Goal: Task Accomplishment & Management: Complete application form

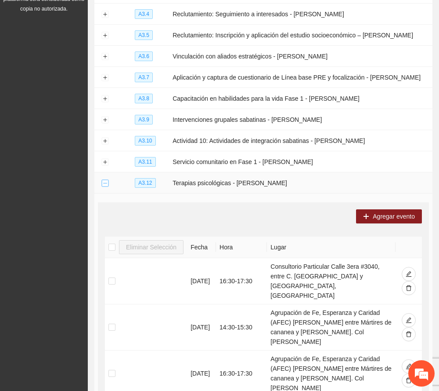
click at [104, 182] on button "Collapse row" at bounding box center [105, 183] width 7 height 7
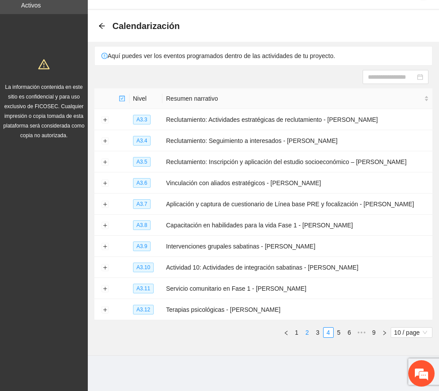
click at [305, 334] on link "2" at bounding box center [308, 332] width 10 height 10
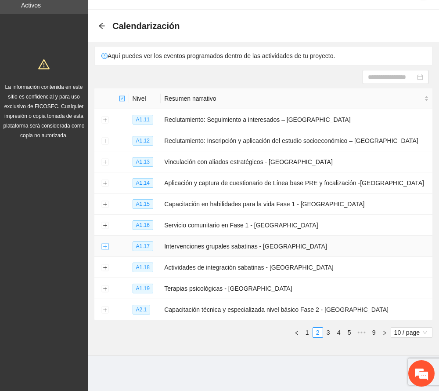
click at [104, 247] on button "Expand row" at bounding box center [105, 246] width 7 height 7
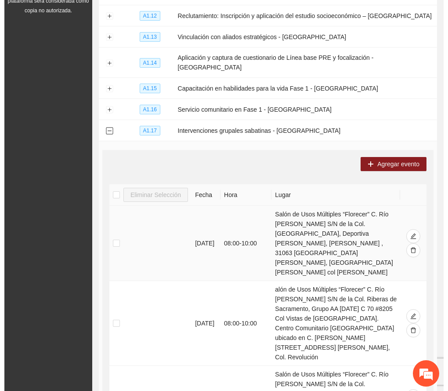
scroll to position [144, 0]
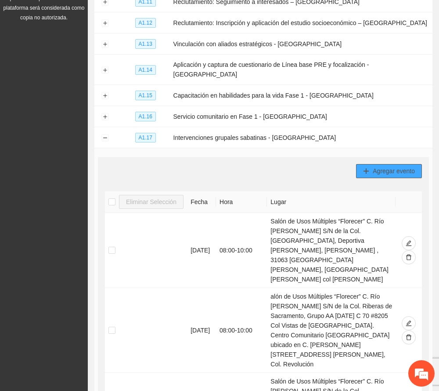
click at [404, 166] on span "Agregar evento" at bounding box center [394, 171] width 42 height 10
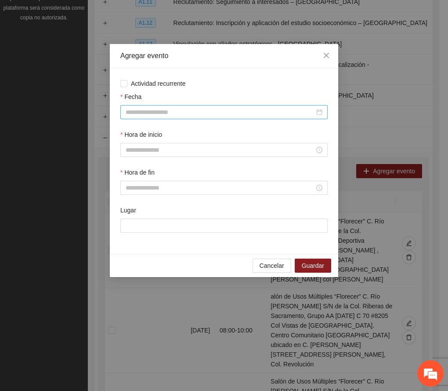
click at [200, 110] on input "Fecha" at bounding box center [220, 112] width 189 height 10
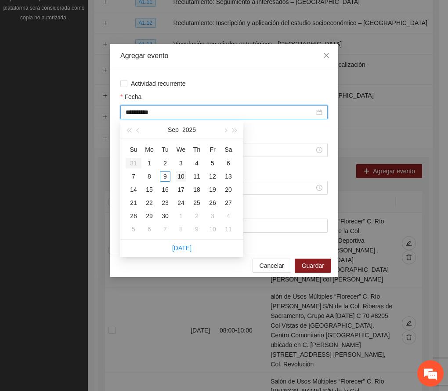
type input "**********"
click at [181, 174] on div "10" at bounding box center [181, 176] width 11 height 11
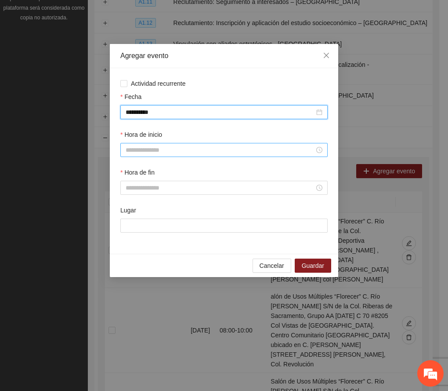
click at [167, 152] on input "Hora de inicio" at bounding box center [220, 150] width 189 height 10
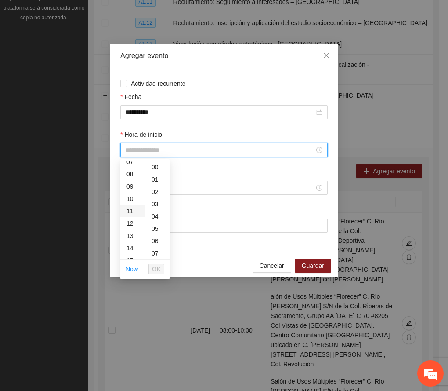
scroll to position [117, 0]
click at [131, 235] on div "15" at bounding box center [132, 235] width 25 height 12
type input "*****"
click at [155, 269] on span "OK" at bounding box center [156, 269] width 9 height 10
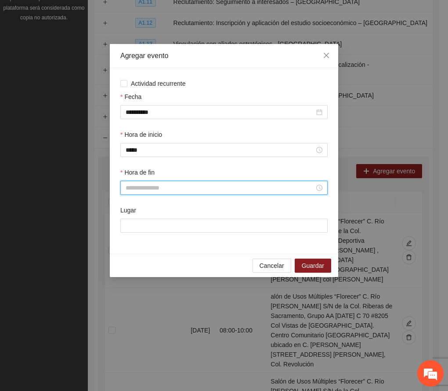
click at [132, 190] on input "Hora de fin" at bounding box center [220, 188] width 189 height 10
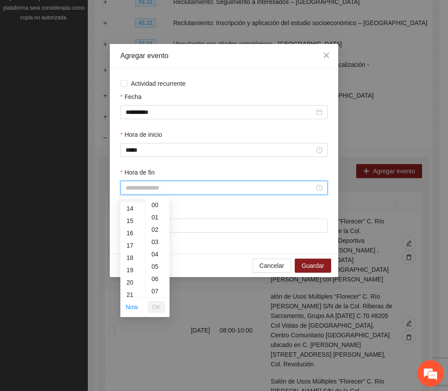
scroll to position [176, 0]
click at [130, 236] on div "17" at bounding box center [132, 238] width 25 height 12
type input "*****"
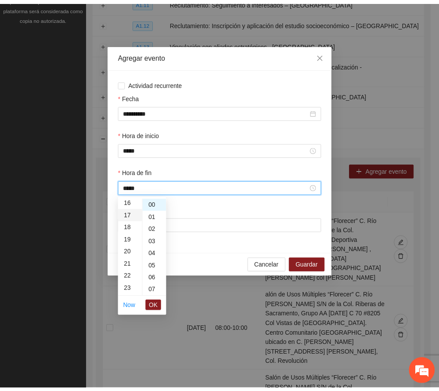
scroll to position [209, 0]
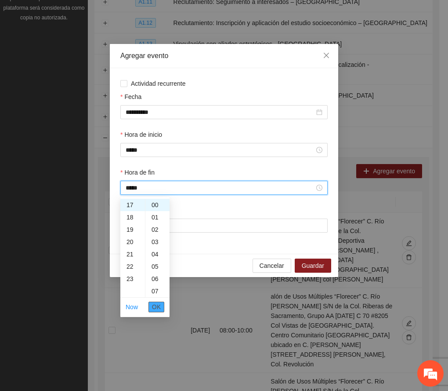
click at [156, 306] on span "OK" at bounding box center [156, 307] width 9 height 10
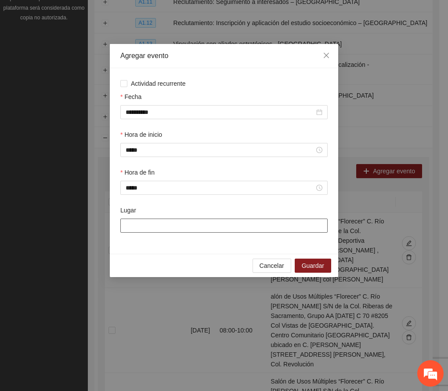
click at [147, 225] on input "Lugar" at bounding box center [223, 225] width 207 height 14
type input "*"
click at [327, 58] on icon "close" at bounding box center [326, 55] width 7 height 7
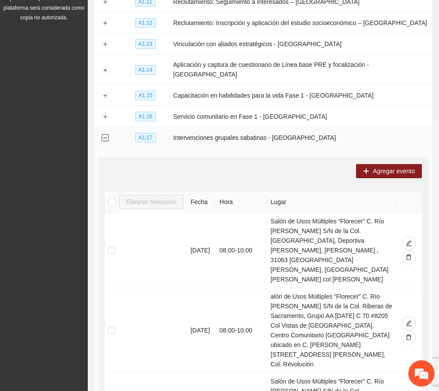
click at [105, 127] on td at bounding box center [104, 137] width 21 height 21
click at [103, 134] on button "Collapse row" at bounding box center [105, 137] width 7 height 7
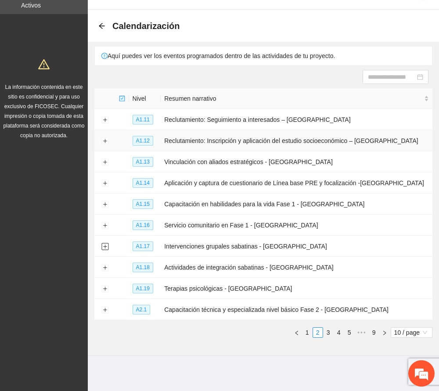
scroll to position [27, 0]
click at [103, 225] on button "Expand row" at bounding box center [105, 225] width 7 height 7
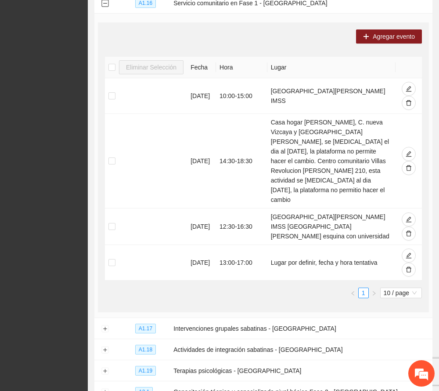
scroll to position [261, 0]
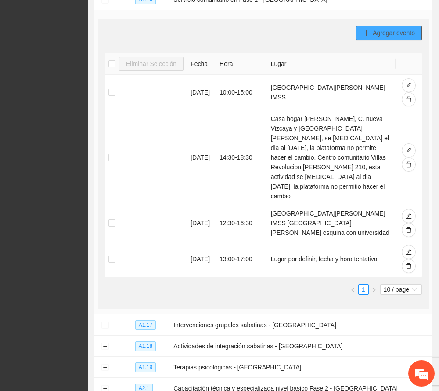
click at [391, 28] on span "Agregar evento" at bounding box center [394, 33] width 42 height 10
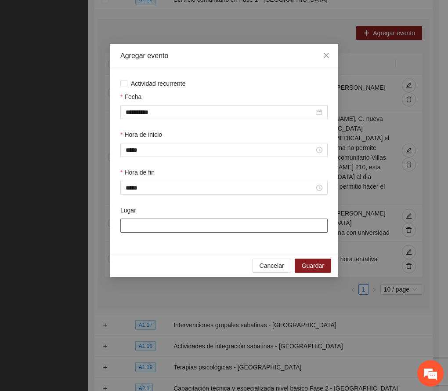
click at [161, 227] on input "Lugar" at bounding box center [223, 225] width 207 height 14
type input "**********"
click at [315, 263] on span "Guardar" at bounding box center [313, 266] width 22 height 10
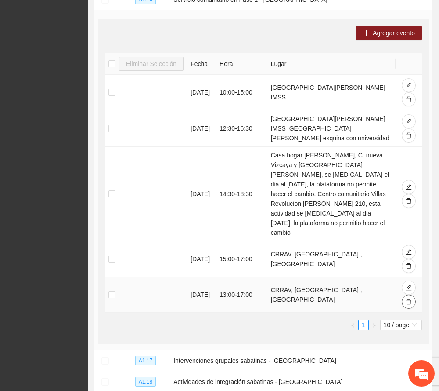
click at [408, 298] on icon "delete" at bounding box center [409, 301] width 6 height 6
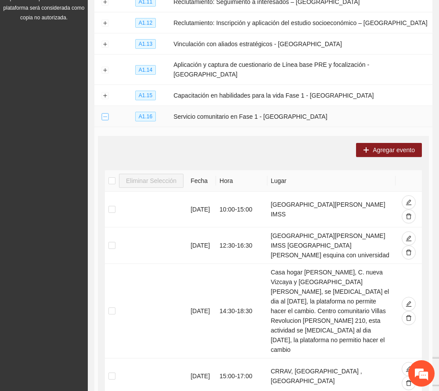
click at [106, 113] on button "Collapse row" at bounding box center [105, 116] width 7 height 7
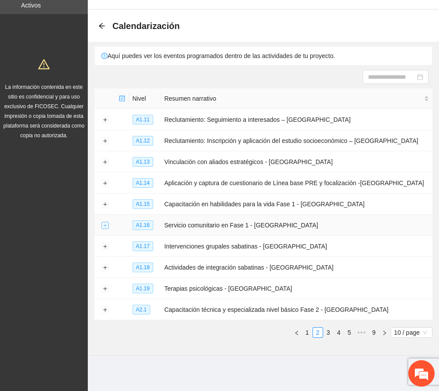
scroll to position [27, 0]
click at [105, 247] on button "Expand row" at bounding box center [105, 246] width 7 height 7
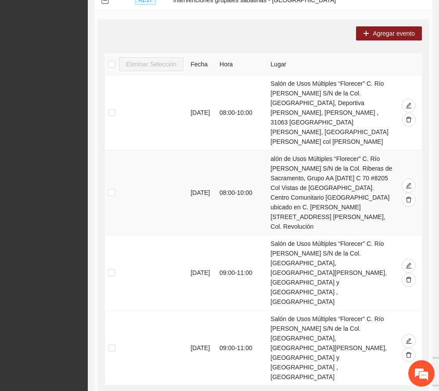
scroll to position [378, 0]
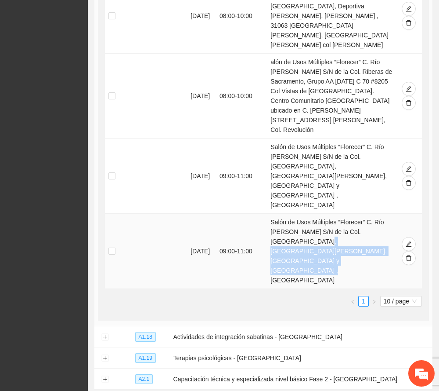
drag, startPoint x: 308, startPoint y: 205, endPoint x: 327, endPoint y: 222, distance: 25.8
click at [327, 222] on td "Salón de Usos Múltiples “Florecer” C. Río [PERSON_NAME] S/N de la Col. [GEOGRAP…" at bounding box center [331, 251] width 129 height 75
copy td "Deportiva [PERSON_NAME], [GEOGRAPHIC_DATA] y [GEOGRAPHIC_DATA] , [GEOGRAPHIC_DA…"
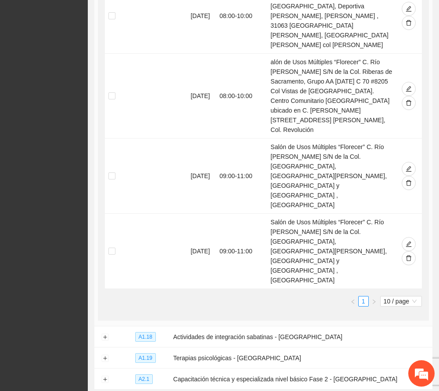
click at [159, 250] on div "Eliminar Selección Fecha Hora Lugar [DATE] 08:00 - 10:00 Salón de Usos Múltiple…" at bounding box center [263, 135] width 317 height 356
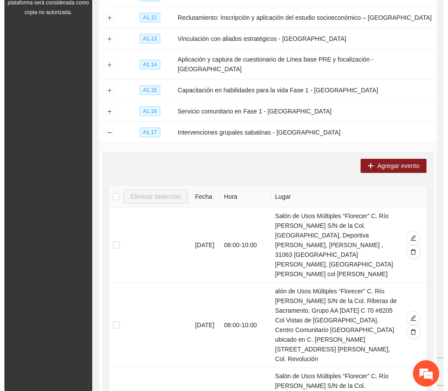
scroll to position [144, 0]
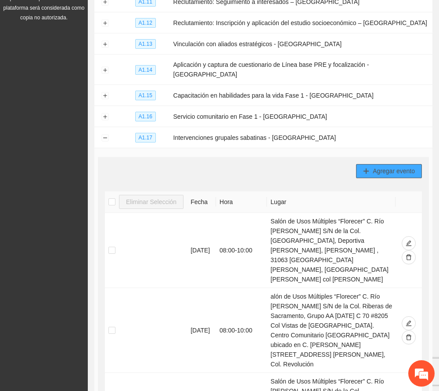
click at [396, 166] on span "Agregar evento" at bounding box center [394, 171] width 42 height 10
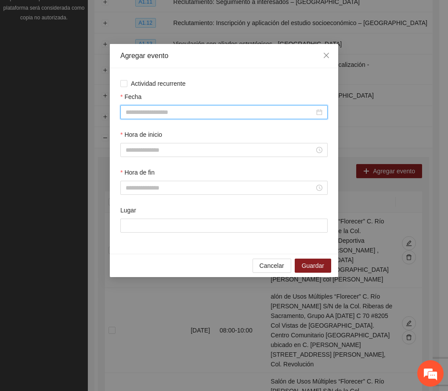
click at [163, 116] on input "Fecha" at bounding box center [220, 112] width 189 height 10
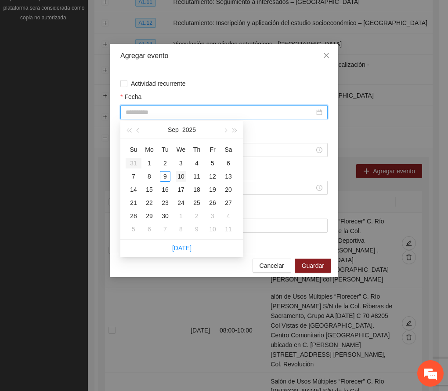
type input "**********"
click at [183, 173] on div "10" at bounding box center [181, 176] width 11 height 11
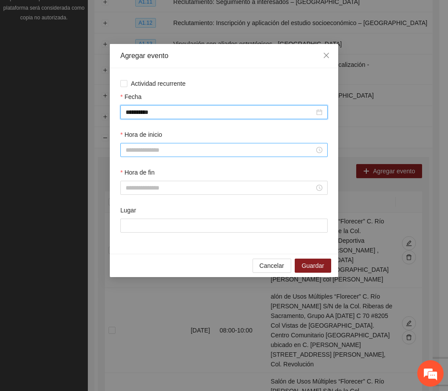
click at [131, 149] on input "Hora de inicio" at bounding box center [220, 150] width 189 height 10
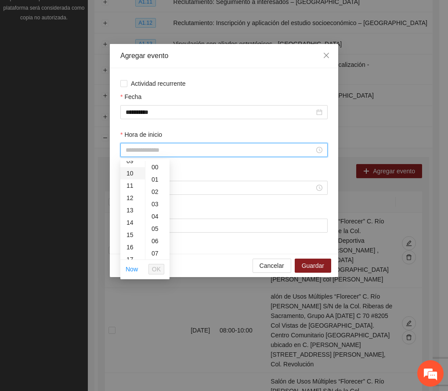
scroll to position [176, 0]
click at [130, 178] on div "15" at bounding box center [132, 176] width 25 height 12
type input "*****"
click at [157, 269] on span "OK" at bounding box center [156, 269] width 9 height 10
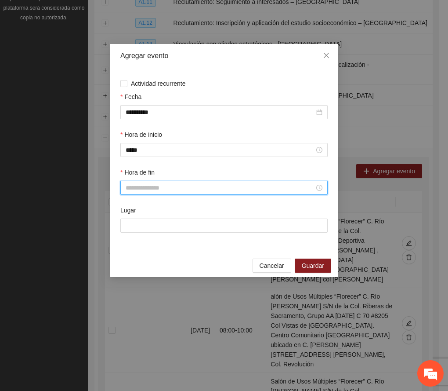
click at [136, 183] on input "Hora de fin" at bounding box center [220, 188] width 189 height 10
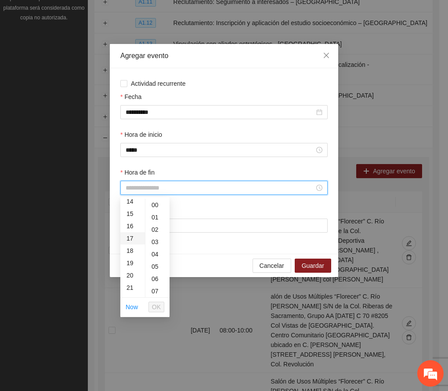
click at [127, 237] on div "17" at bounding box center [132, 238] width 25 height 12
type input "*****"
click at [159, 306] on span "OK" at bounding box center [156, 307] width 9 height 10
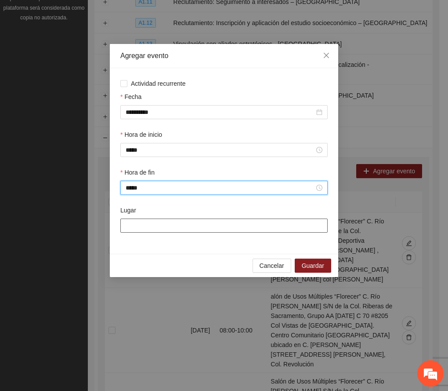
click at [164, 227] on input "Lugar" at bounding box center [223, 225] width 207 height 14
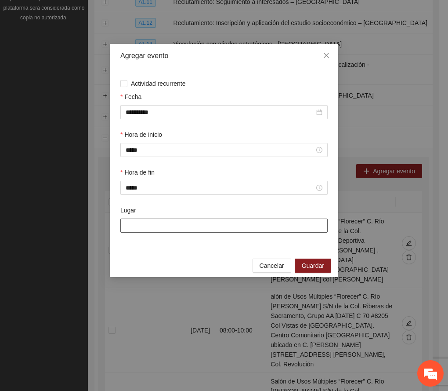
paste input "**********"
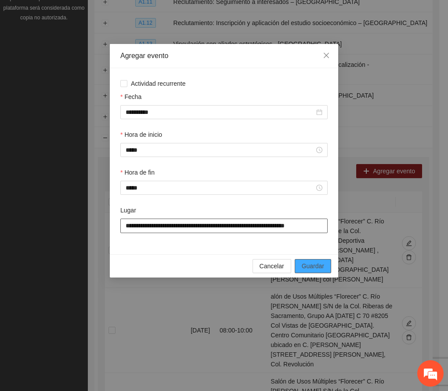
type input "**********"
click at [320, 266] on span "Guardar" at bounding box center [313, 266] width 22 height 10
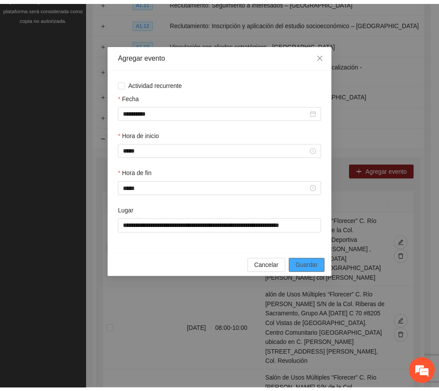
scroll to position [0, 0]
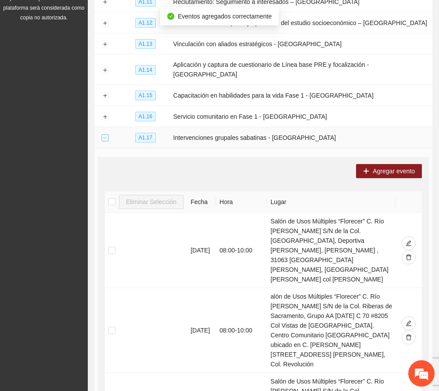
click at [104, 134] on button "Collapse row" at bounding box center [105, 137] width 7 height 7
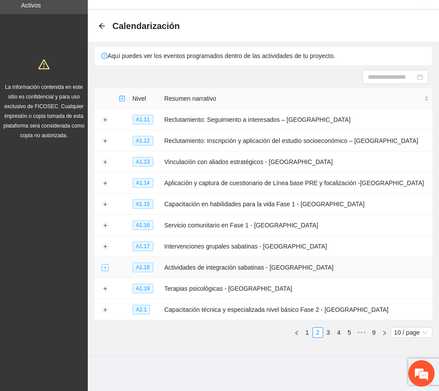
click at [105, 269] on button "Expand row" at bounding box center [105, 267] width 7 height 7
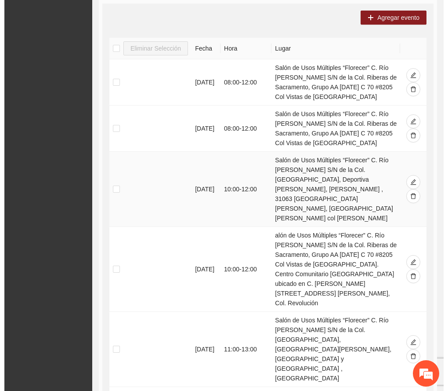
scroll to position [320, 0]
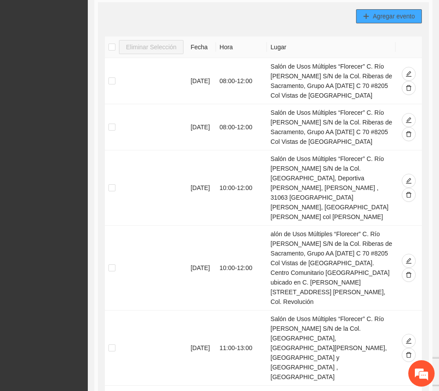
click at [405, 11] on span "Agregar evento" at bounding box center [394, 16] width 42 height 10
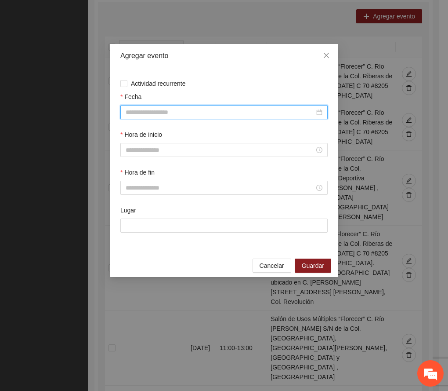
click at [167, 110] on input "Fecha" at bounding box center [220, 112] width 189 height 10
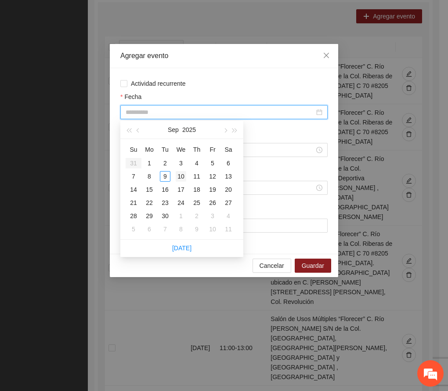
type input "**********"
click at [178, 176] on div "10" at bounding box center [181, 176] width 11 height 11
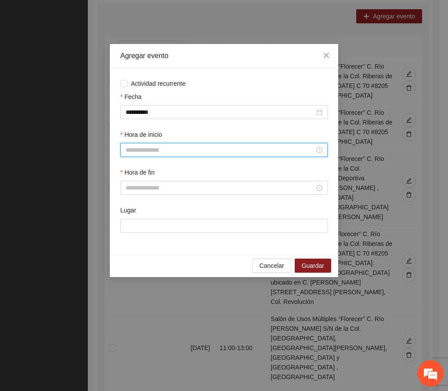
click at [146, 152] on input "Hora de inicio" at bounding box center [220, 150] width 189 height 10
click at [127, 201] on div "17" at bounding box center [132, 200] width 25 height 12
type input "*****"
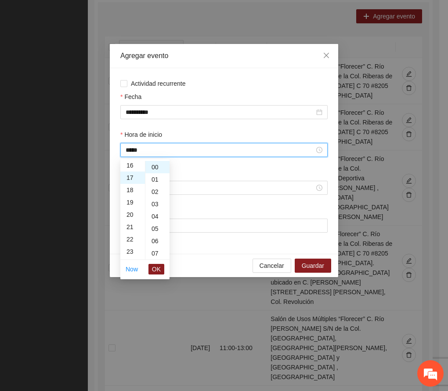
scroll to position [209, 0]
click at [156, 269] on span "OK" at bounding box center [156, 269] width 9 height 10
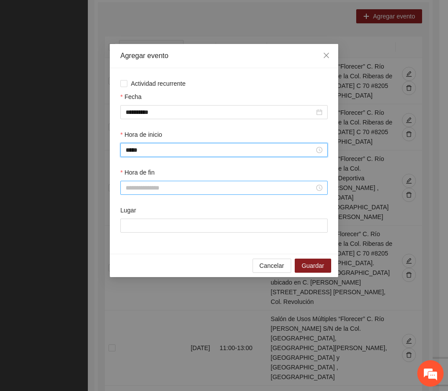
click at [134, 187] on input "Hora de fin" at bounding box center [220, 188] width 189 height 10
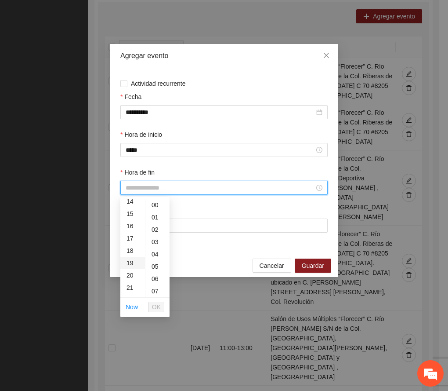
click at [125, 261] on div "19" at bounding box center [132, 263] width 25 height 12
type input "*****"
click at [160, 306] on span "OK" at bounding box center [156, 307] width 9 height 10
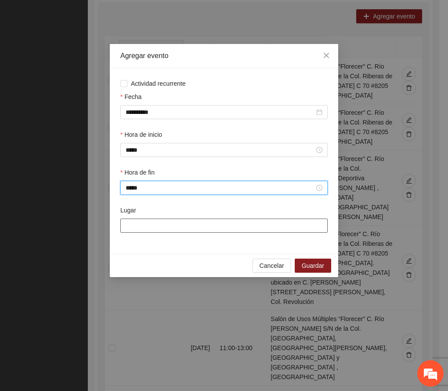
click at [194, 227] on input "Lugar" at bounding box center [223, 225] width 207 height 14
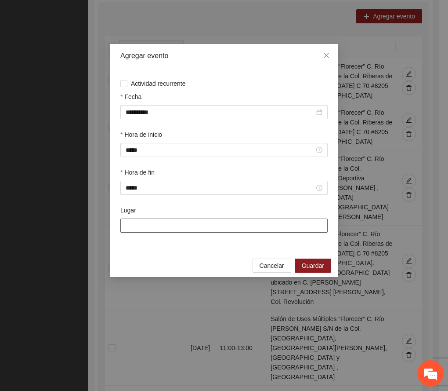
paste input "**********"
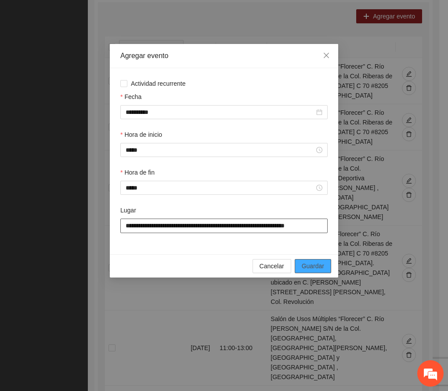
type input "**********"
click at [319, 266] on span "Guardar" at bounding box center [313, 266] width 22 height 10
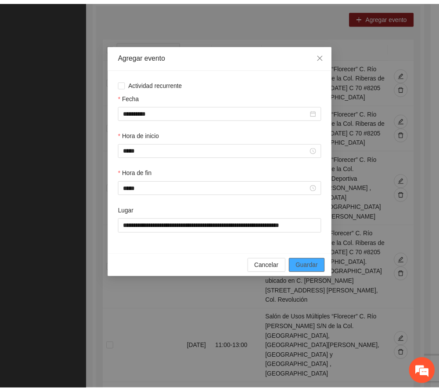
scroll to position [0, 0]
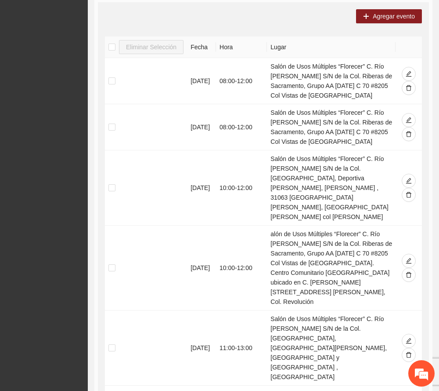
click at [26, 76] on div "Proyectos Activos La información contenida en este sitio es confidencial y para…" at bounding box center [44, 168] width 88 height 977
